Goal: Navigation & Orientation: Find specific page/section

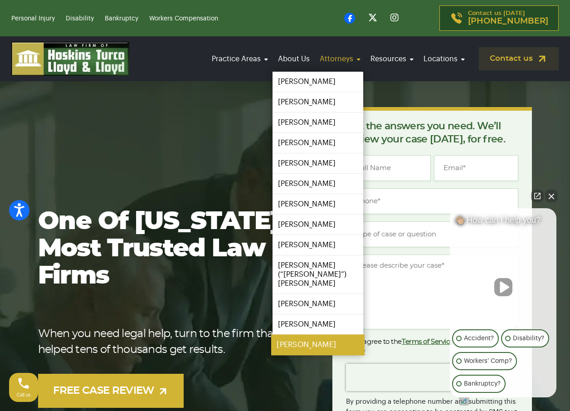
click at [315, 338] on link "[PERSON_NAME]" at bounding box center [317, 344] width 93 height 20
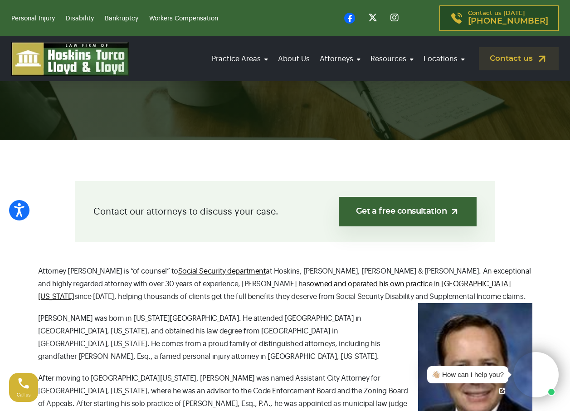
scroll to position [45, 0]
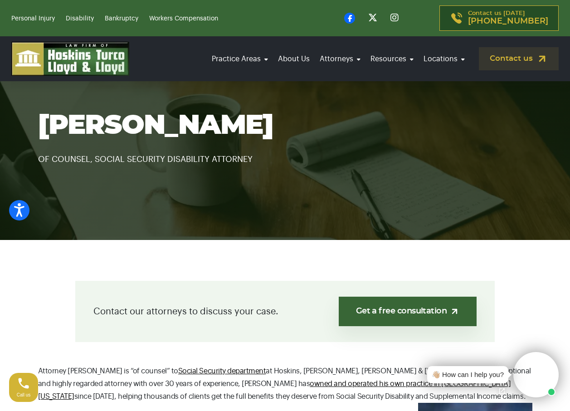
click at [123, 19] on link "Bankruptcy" at bounding box center [122, 18] width 34 height 6
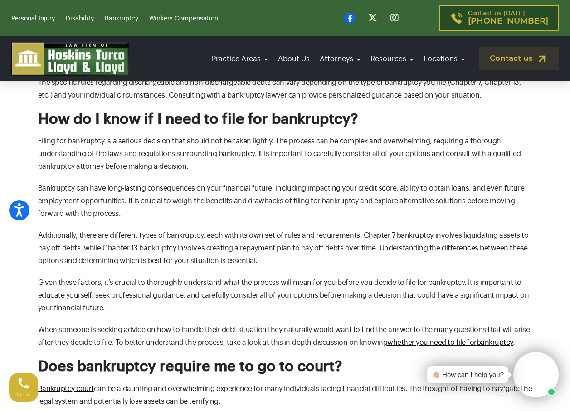
scroll to position [2657, 0]
